Goal: Task Accomplishment & Management: Use online tool/utility

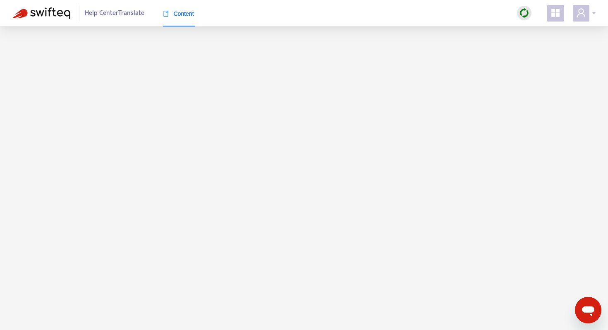
click at [583, 13] on icon "user" at bounding box center [581, 12] width 8 height 9
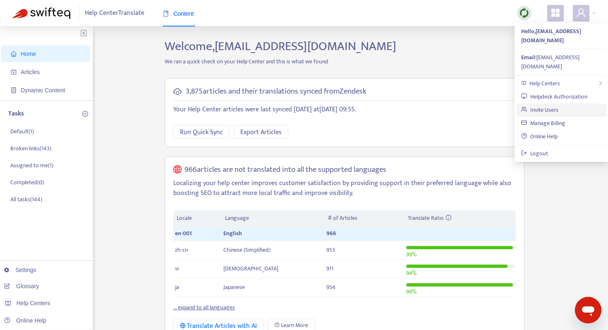
click at [553, 105] on link "Invite Users" at bounding box center [539, 110] width 37 height 10
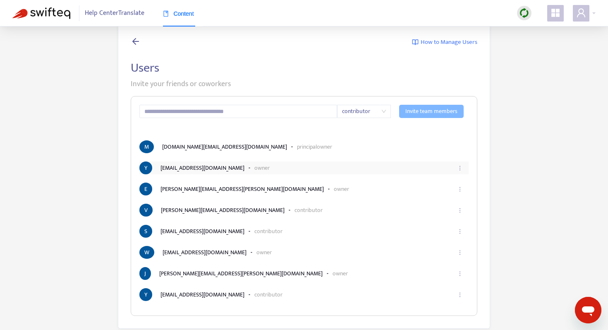
scroll to position [26, 0]
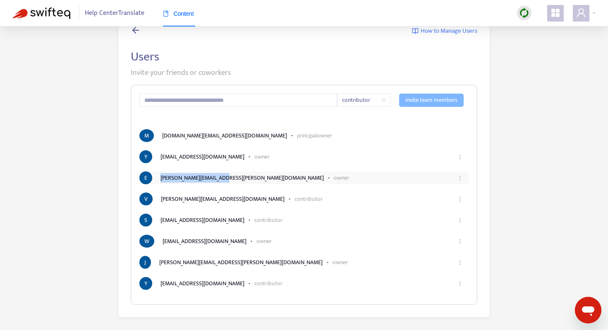
drag, startPoint x: 223, startPoint y: 176, endPoint x: 159, endPoint y: 176, distance: 64.1
click at [159, 176] on li "E [PERSON_NAME][EMAIL_ADDRESS][PERSON_NAME][DOMAIN_NAME] - owner" at bounding box center [303, 177] width 329 height 13
copy li "[PERSON_NAME][EMAIL_ADDRESS][PERSON_NAME][DOMAIN_NAME]"
drag, startPoint x: 220, startPoint y: 261, endPoint x: 159, endPoint y: 262, distance: 60.8
click at [159, 262] on li "[PERSON_NAME] [PERSON_NAME][EMAIL_ADDRESS][PERSON_NAME][DOMAIN_NAME] - owner" at bounding box center [303, 262] width 329 height 13
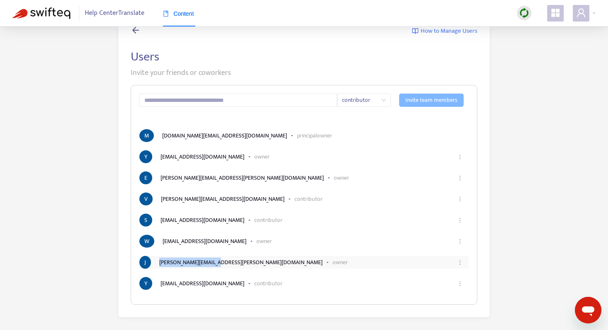
copy li "[PERSON_NAME][EMAIL_ADDRESS][PERSON_NAME][DOMAIN_NAME]"
drag, startPoint x: 231, startPoint y: 240, endPoint x: 163, endPoint y: 244, distance: 67.5
click at [163, 244] on li "W [EMAIL_ADDRESS][DOMAIN_NAME] - owner" at bounding box center [303, 241] width 329 height 13
copy li "[EMAIL_ADDRESS][DOMAIN_NAME]"
click at [461, 201] on icon "ellipsis" at bounding box center [460, 199] width 6 height 6
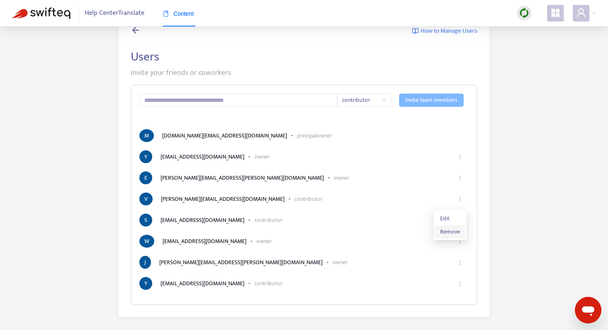
click at [446, 230] on span "Remove" at bounding box center [450, 231] width 20 height 9
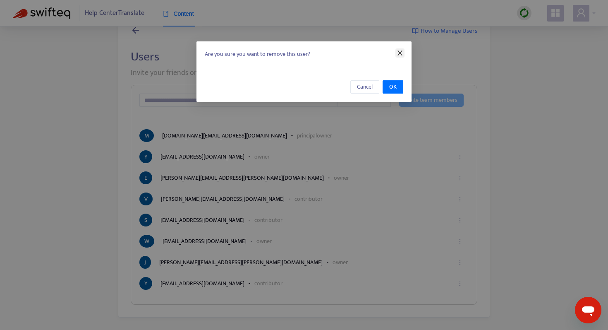
click at [400, 53] on icon "close" at bounding box center [400, 52] width 5 height 5
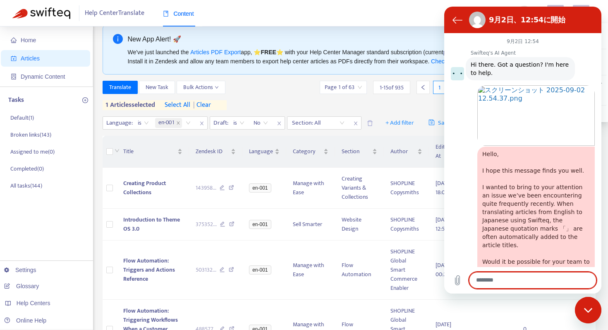
scroll to position [1928, 0]
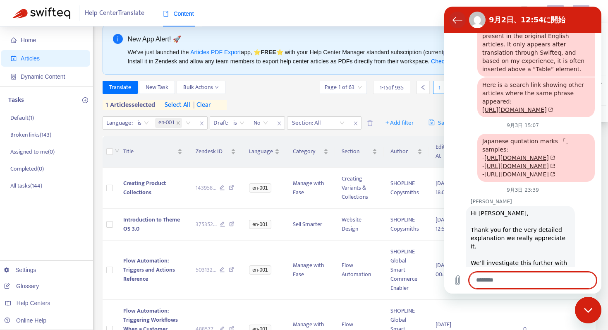
click at [451, 25] on button "会話リストに戻る" at bounding box center [457, 20] width 17 height 17
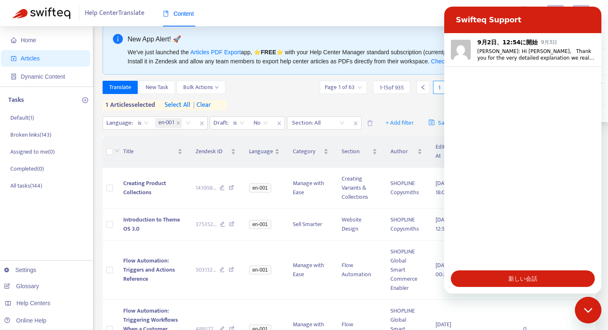
click at [590, 317] on div "メッセージングウインドウを閉じる" at bounding box center [588, 309] width 25 height 25
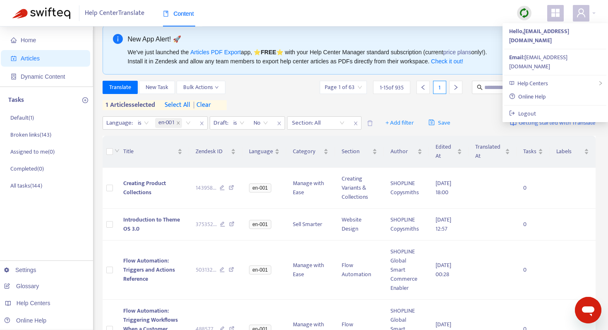
click at [439, 15] on div "Help Center Translate Content" at bounding box center [304, 13] width 608 height 26
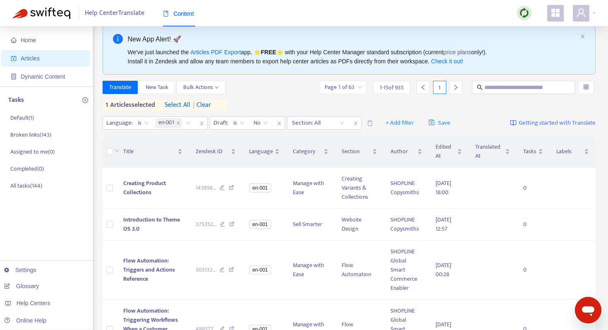
click at [209, 108] on span "| clear" at bounding box center [200, 105] width 21 height 10
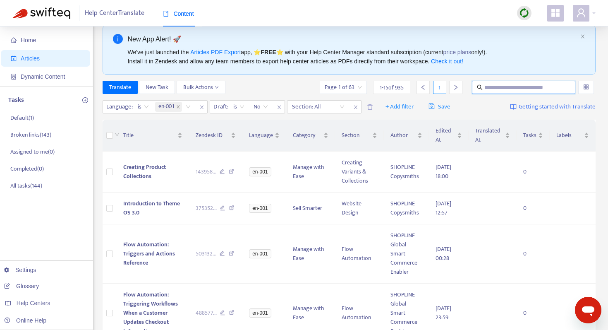
click at [489, 90] on input "text" at bounding box center [524, 87] width 79 height 9
paste input "**********"
type input "**********"
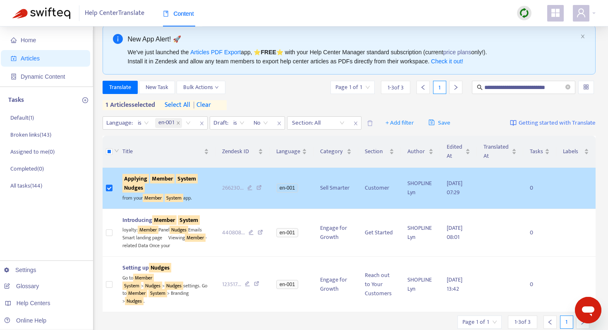
scroll to position [0, 0]
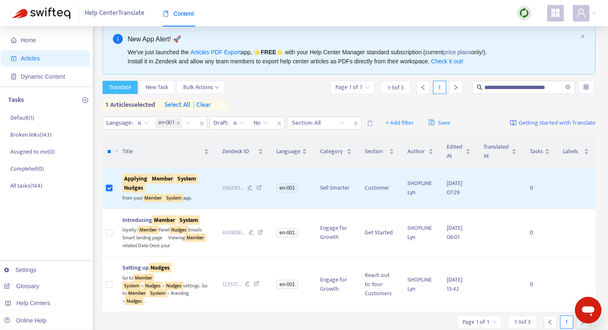
click at [130, 86] on span "Translate" at bounding box center [120, 87] width 22 height 9
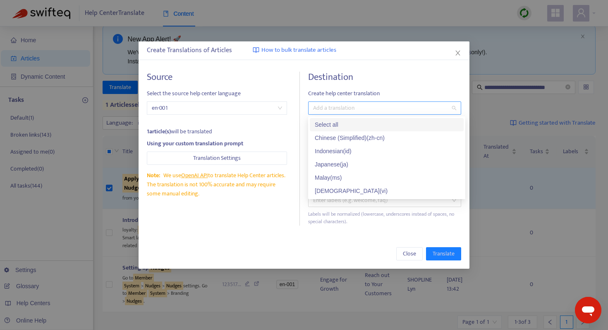
click at [342, 106] on div at bounding box center [380, 108] width 141 height 10
click at [336, 162] on div "Japanese ( ja )" at bounding box center [387, 164] width 144 height 9
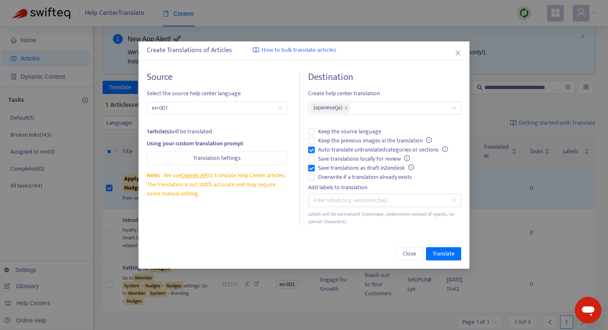
click at [379, 72] on h4 "Destination" at bounding box center [384, 77] width 153 height 11
click at [312, 182] on div "Destination Create help center translation Japanese ( ja ) Keep the source lang…" at bounding box center [384, 149] width 153 height 154
click at [439, 252] on span "Translate" at bounding box center [444, 253] width 22 height 9
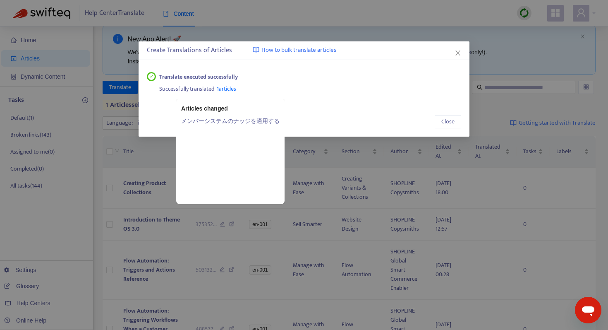
click at [230, 87] on span "1 articles" at bounding box center [226, 89] width 19 height 10
click at [228, 118] on link "メンバーシステムのナッジを適用する" at bounding box center [230, 120] width 98 height 9
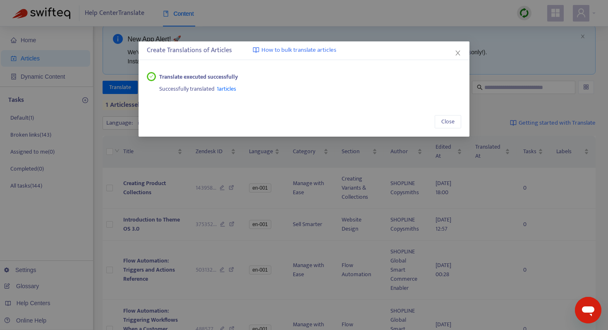
click at [227, 91] on span "1 articles" at bounding box center [226, 89] width 19 height 10
click at [458, 53] on icon "close" at bounding box center [458, 53] width 7 height 7
